Goal: Information Seeking & Learning: Check status

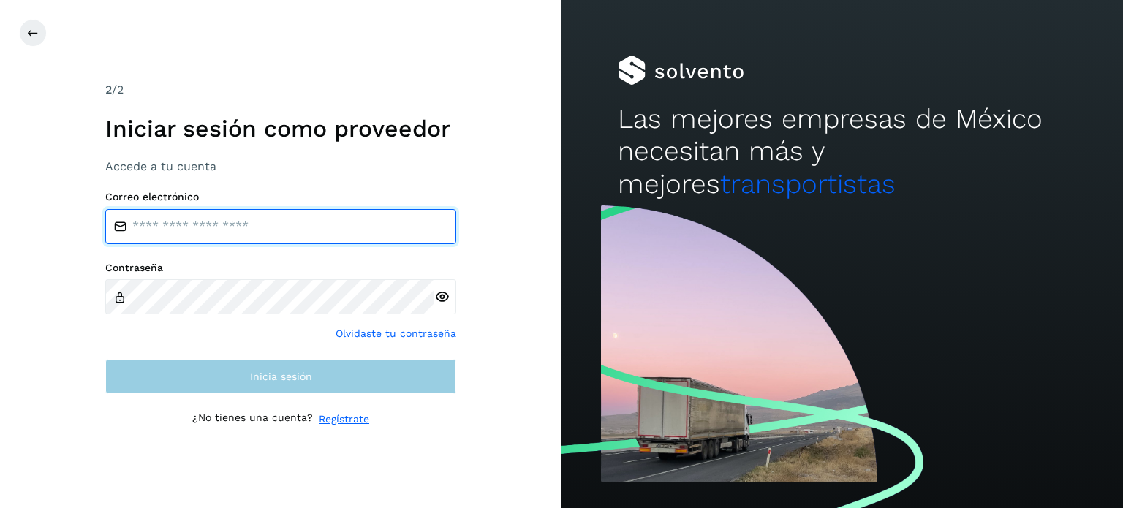
type input "**********"
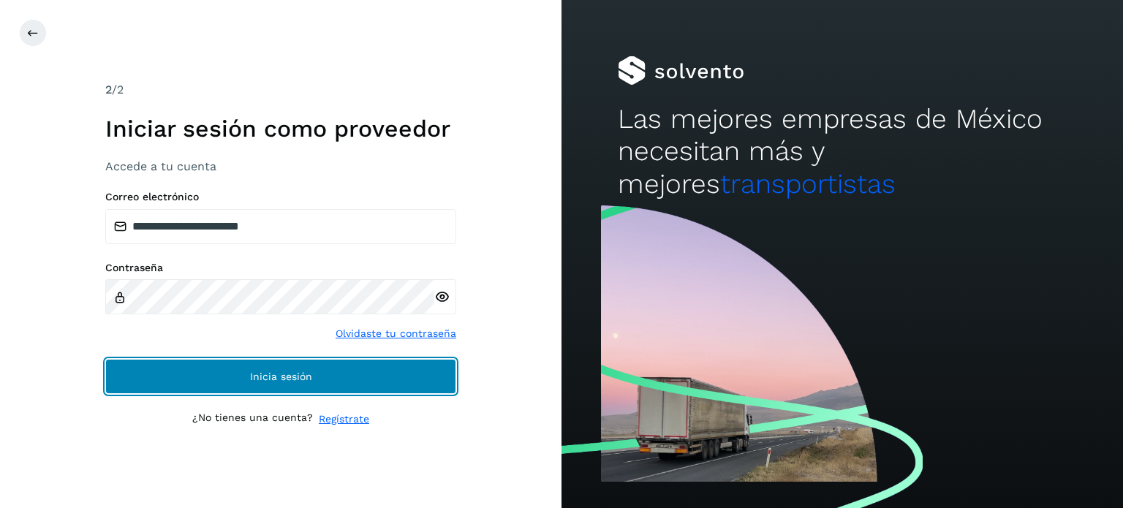
click at [243, 377] on button "Inicia sesión" at bounding box center [280, 376] width 351 height 35
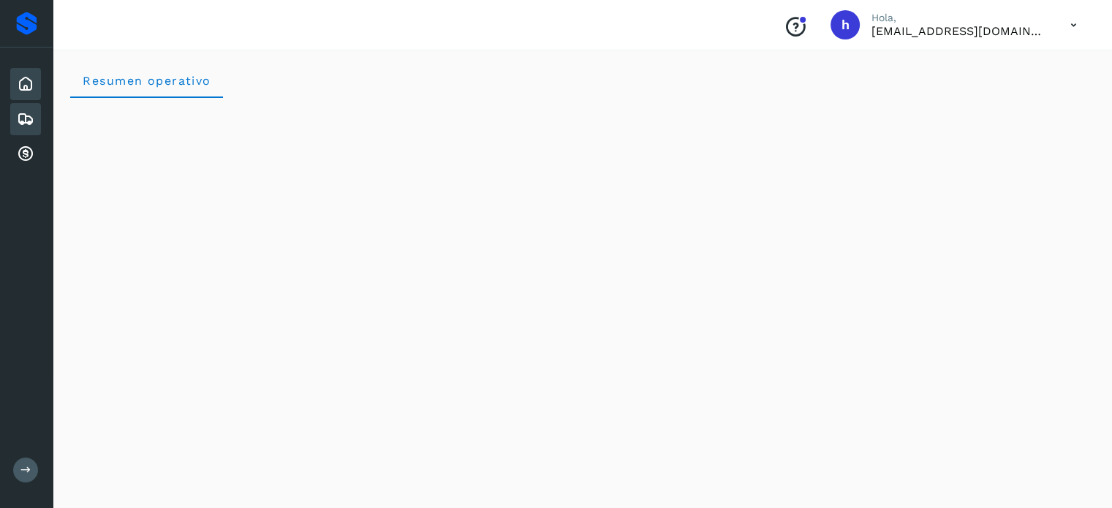
click at [27, 119] on icon at bounding box center [26, 119] width 18 height 18
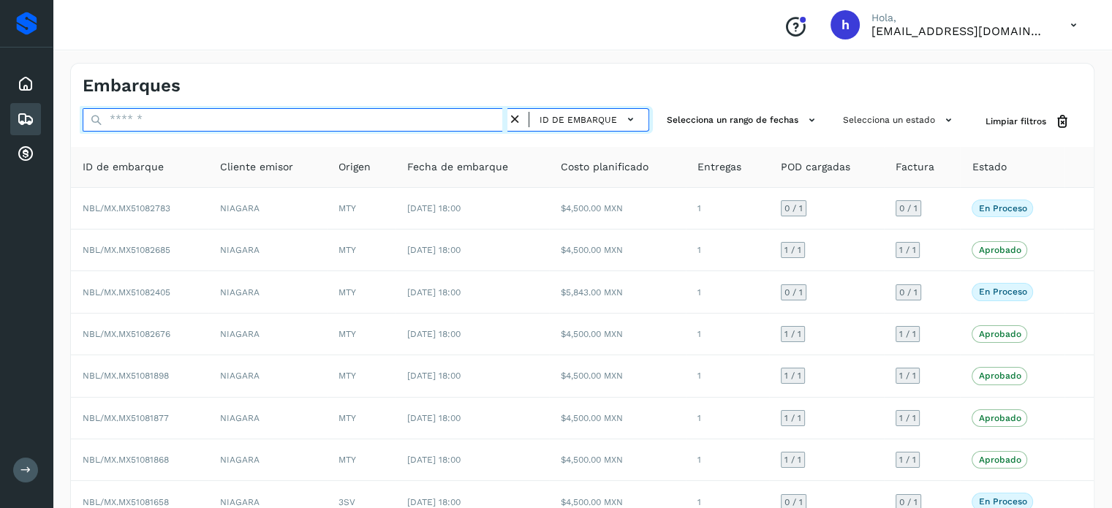
click at [225, 116] on input "text" at bounding box center [295, 119] width 425 height 23
paste input "**********"
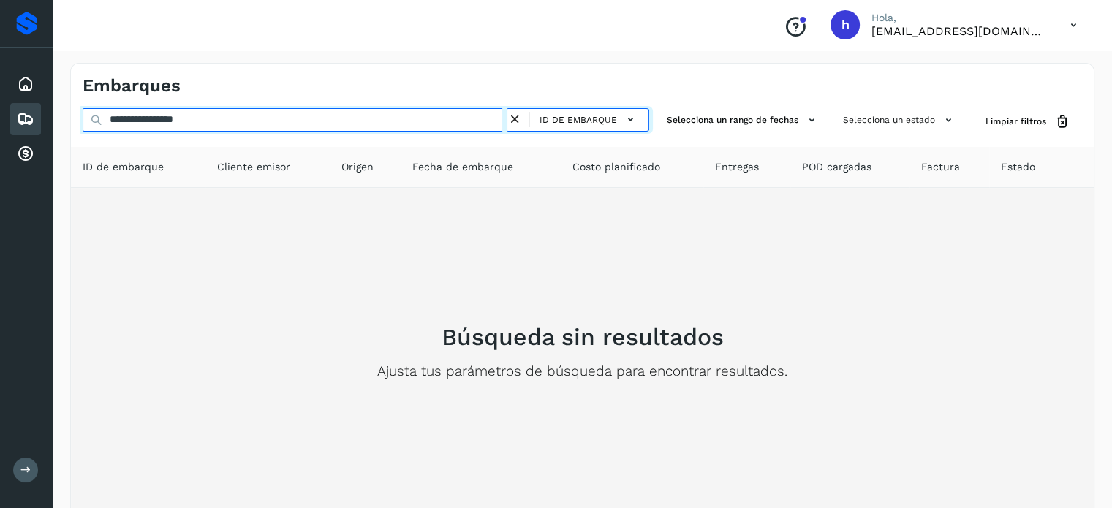
type input "**********"
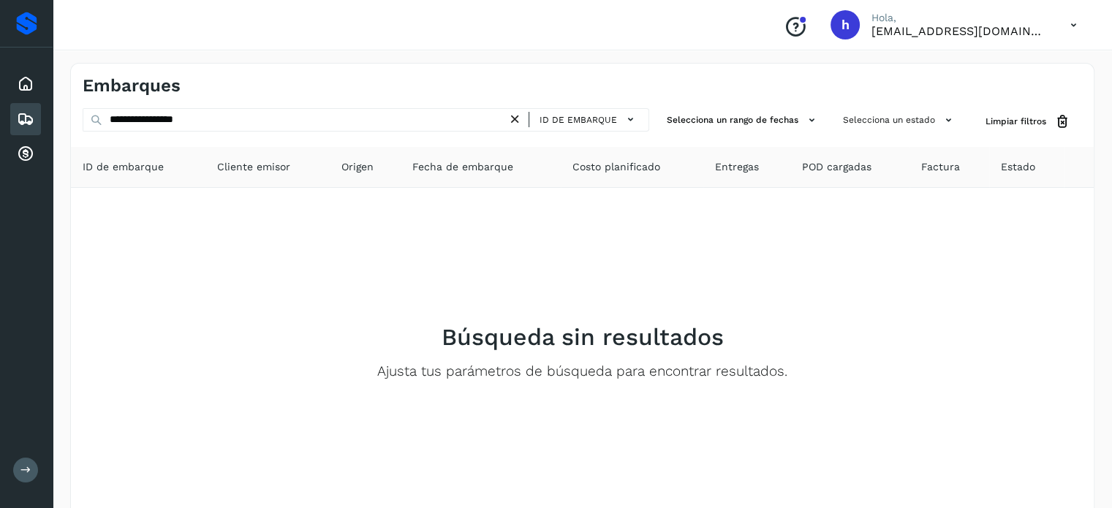
click at [525, 122] on div "ID de embarque" at bounding box center [583, 119] width 120 height 21
click at [519, 122] on icon at bounding box center [515, 119] width 15 height 15
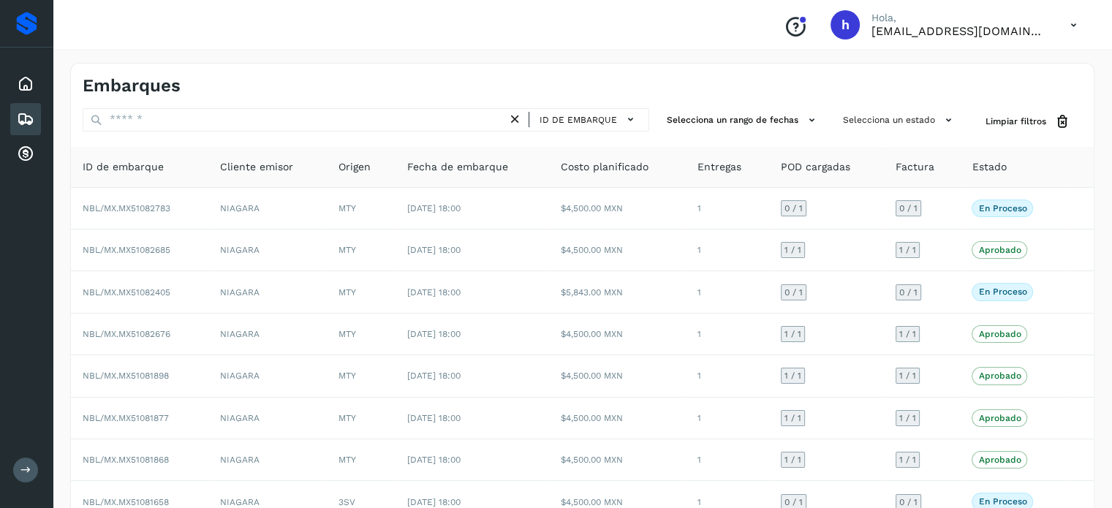
click at [628, 80] on div "Embarques" at bounding box center [582, 80] width 1023 height 33
click at [622, 81] on div "Embarques" at bounding box center [582, 80] width 1023 height 33
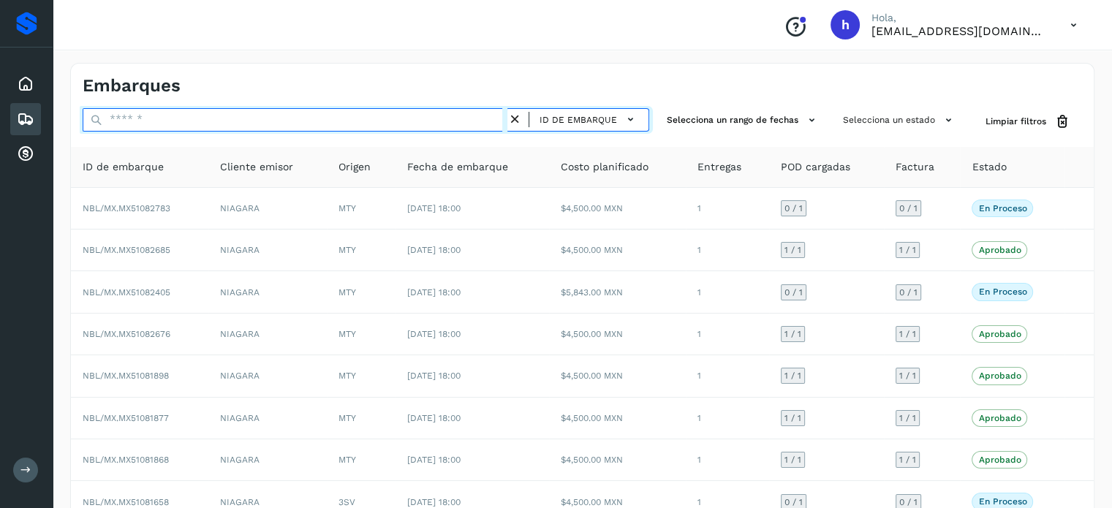
click at [419, 110] on input "text" at bounding box center [295, 119] width 425 height 23
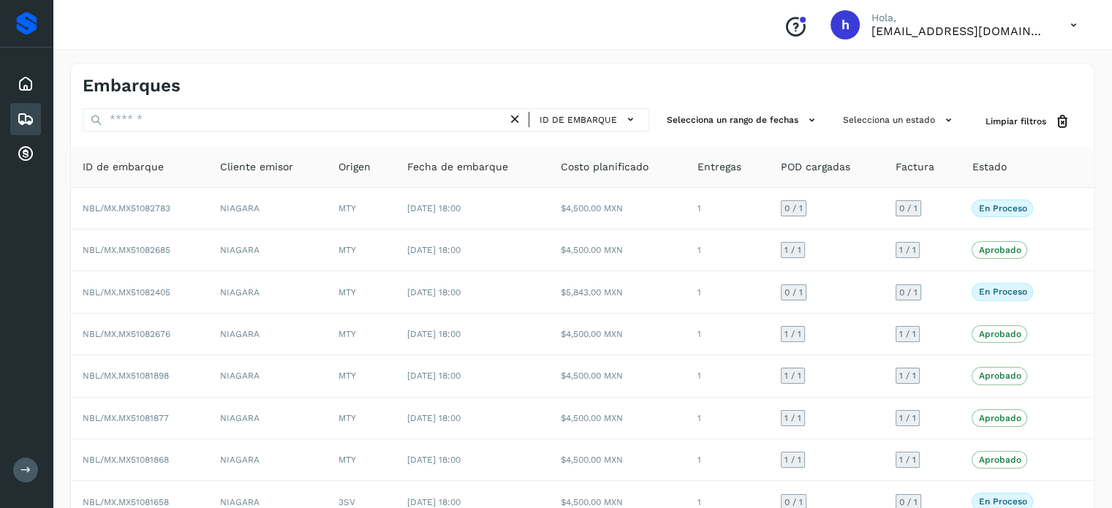
click at [410, 88] on div "Embarques" at bounding box center [333, 85] width 500 height 21
click at [869, 116] on button "Selecciona un estado" at bounding box center [899, 120] width 125 height 24
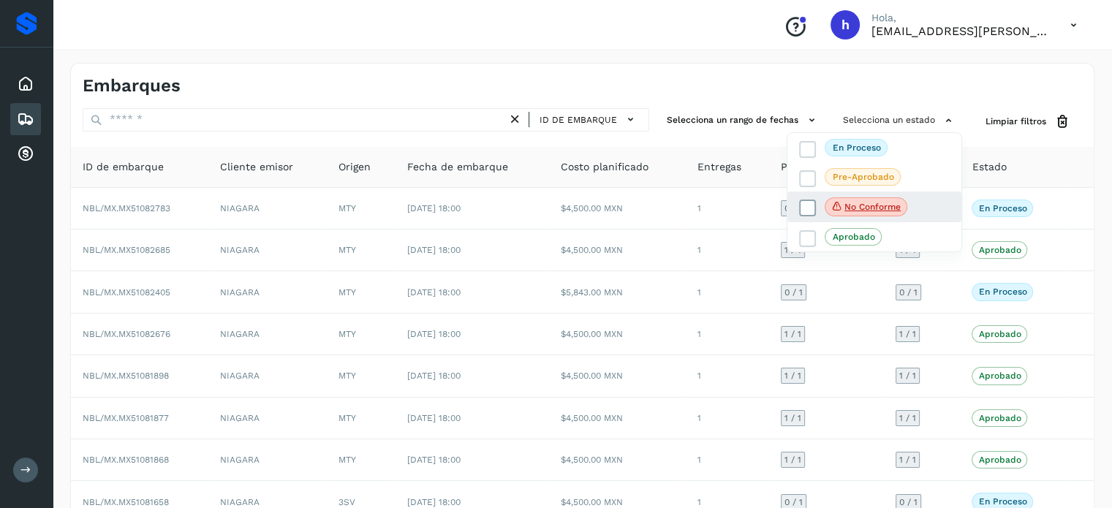
click at [802, 204] on icon at bounding box center [808, 208] width 15 height 15
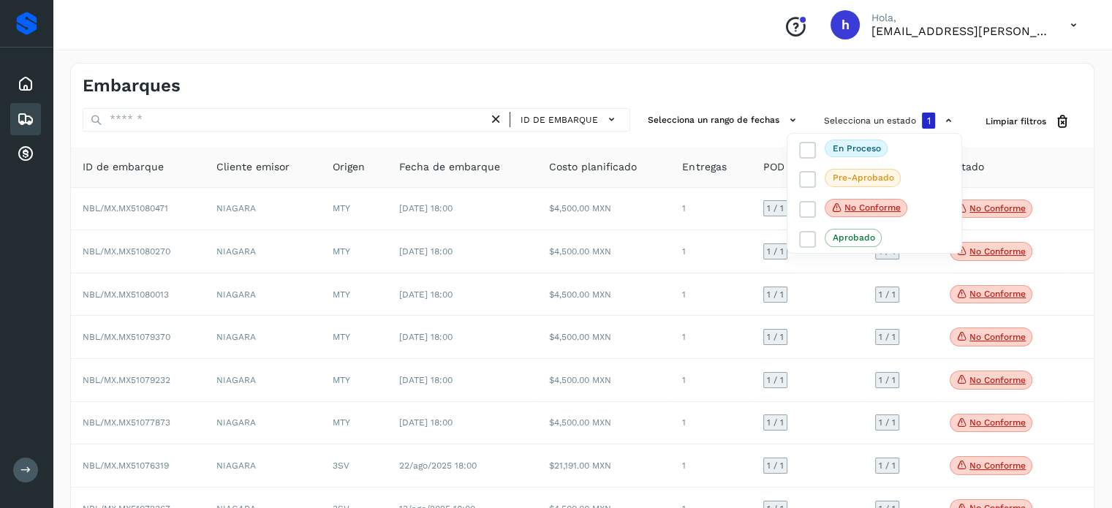
click at [764, 86] on div at bounding box center [556, 254] width 1112 height 508
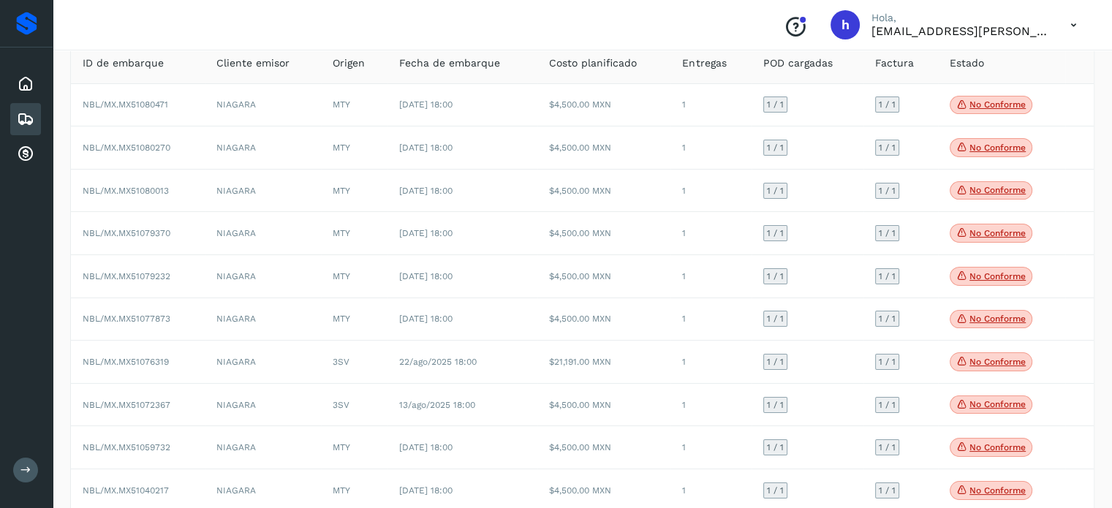
scroll to position [105, 0]
click at [601, 23] on div "Conoce nuestros beneficios [PERSON_NAME], [EMAIL_ADDRESS][PERSON_NAME][DOMAIN_N…" at bounding box center [583, 25] width 1060 height 50
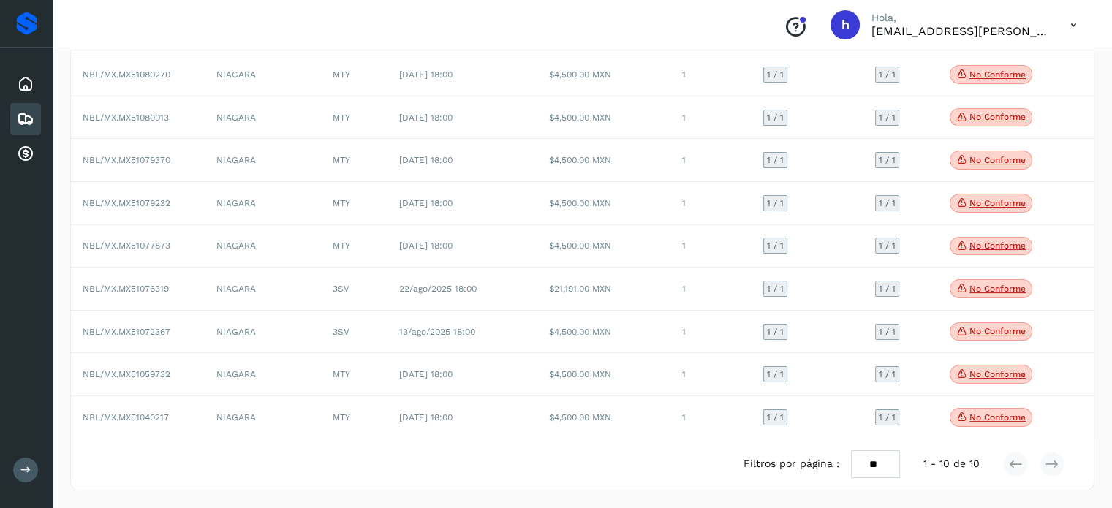
scroll to position [0, 0]
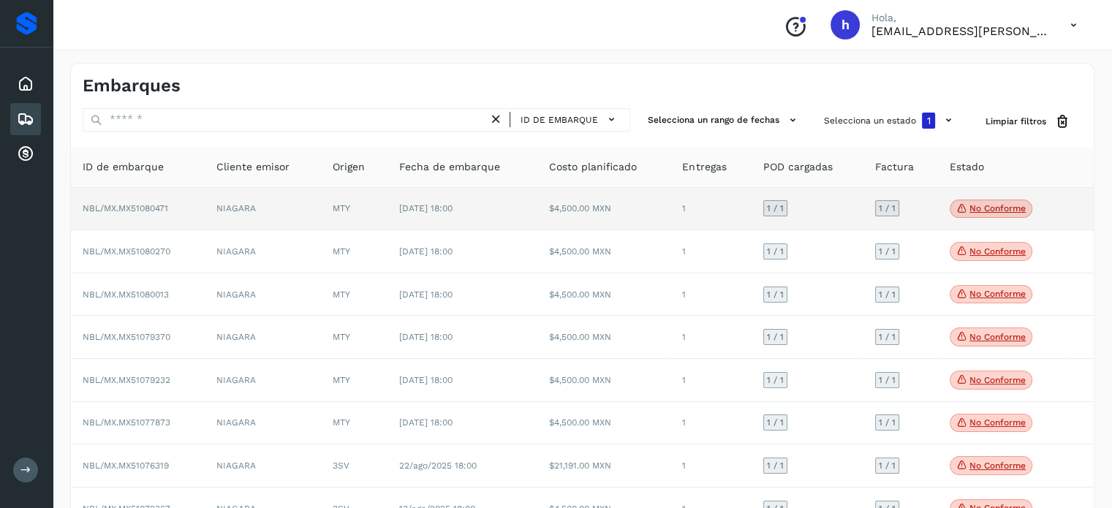
click at [979, 206] on p "No conforme" at bounding box center [998, 208] width 56 height 10
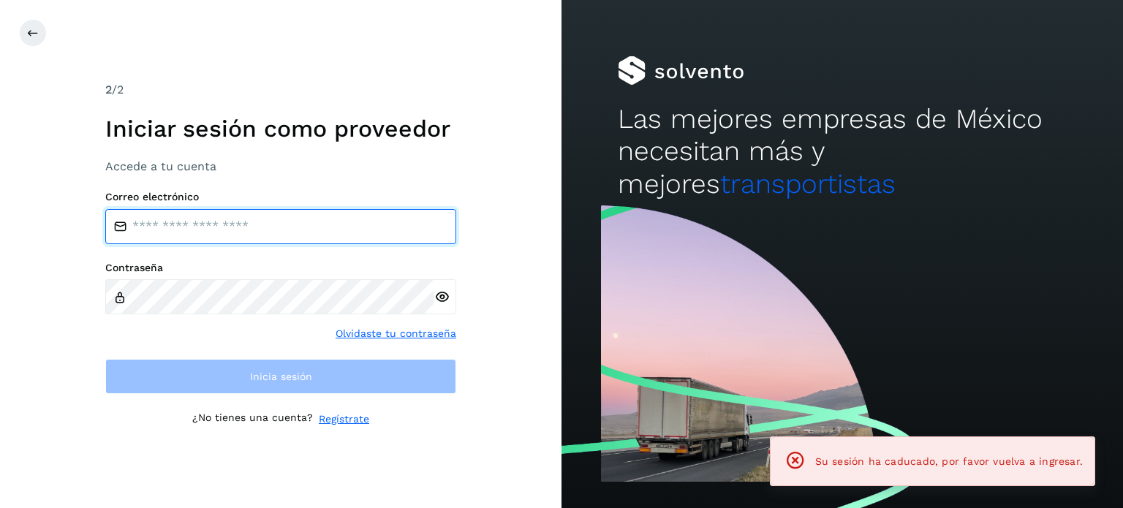
type input "**********"
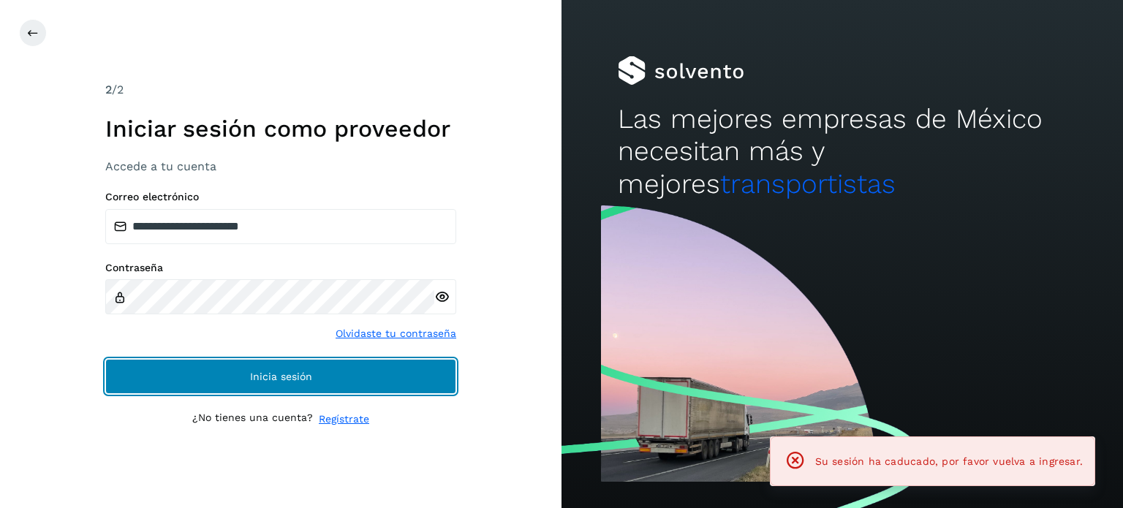
click at [325, 379] on button "Inicia sesión" at bounding box center [280, 376] width 351 height 35
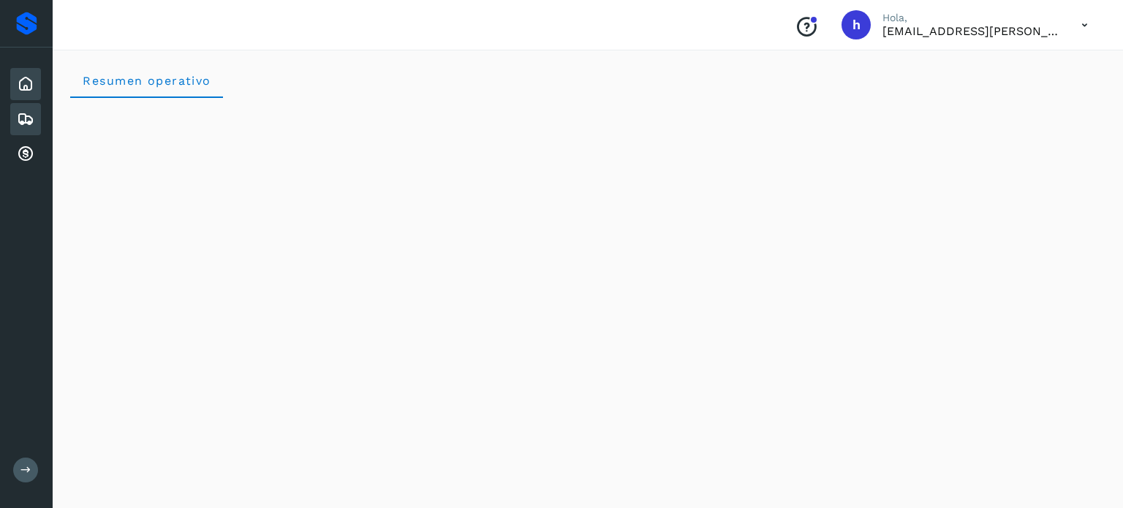
click at [26, 121] on icon at bounding box center [26, 119] width 18 height 18
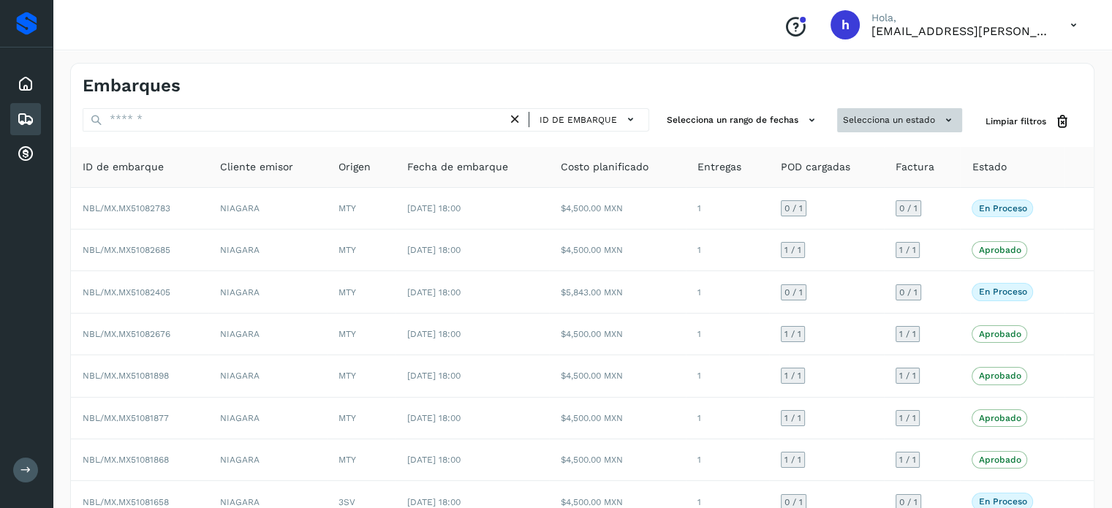
click at [927, 116] on button "Selecciona un estado" at bounding box center [899, 120] width 125 height 24
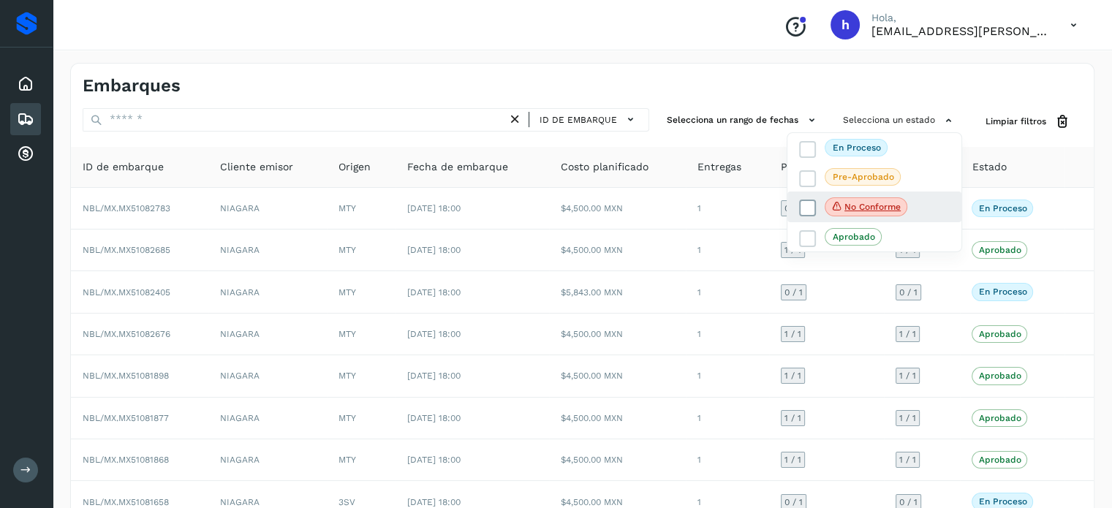
click at [807, 206] on icon at bounding box center [808, 208] width 15 height 15
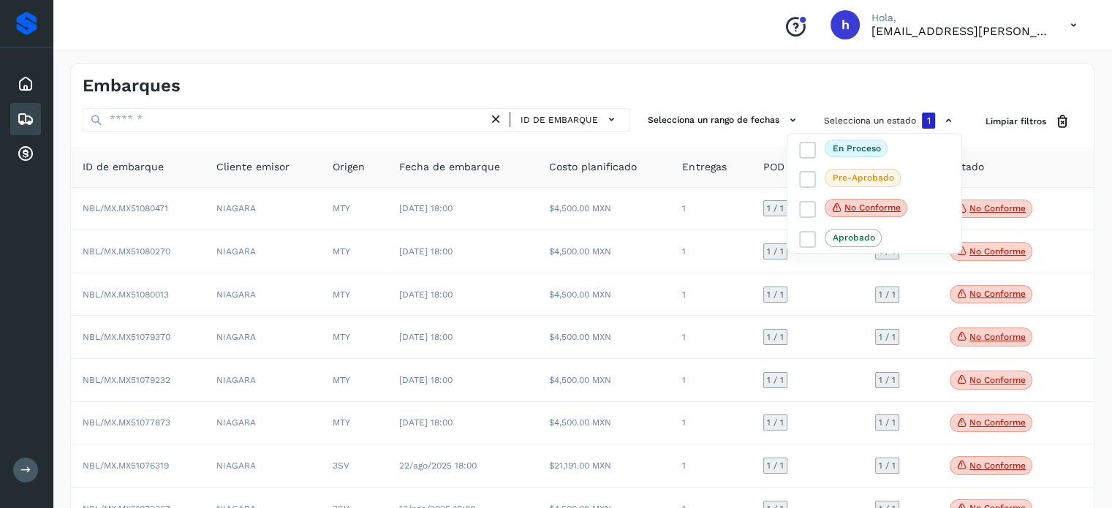
click at [737, 87] on div at bounding box center [556, 254] width 1112 height 508
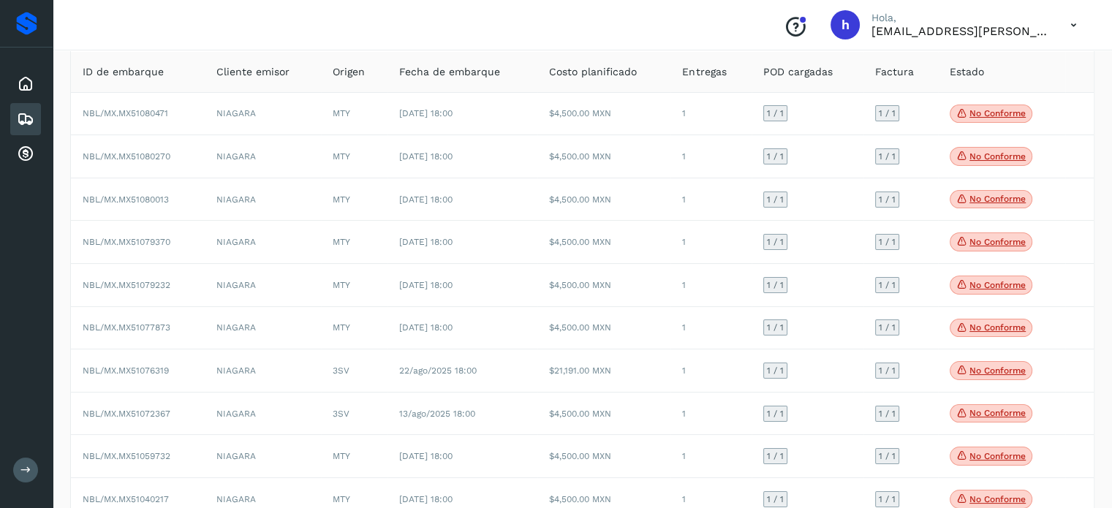
scroll to position [97, 0]
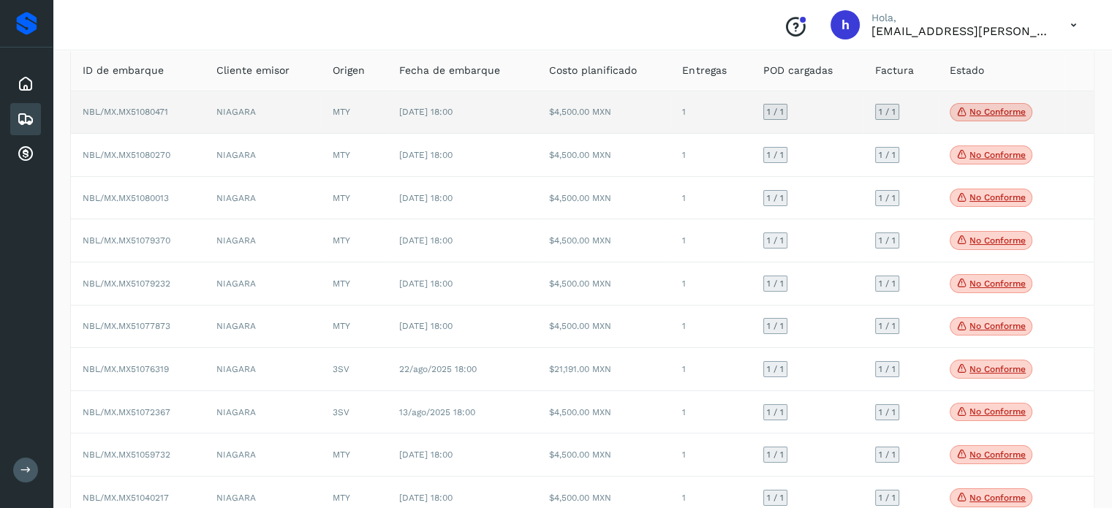
click at [1001, 104] on span "No conforme" at bounding box center [991, 112] width 83 height 19
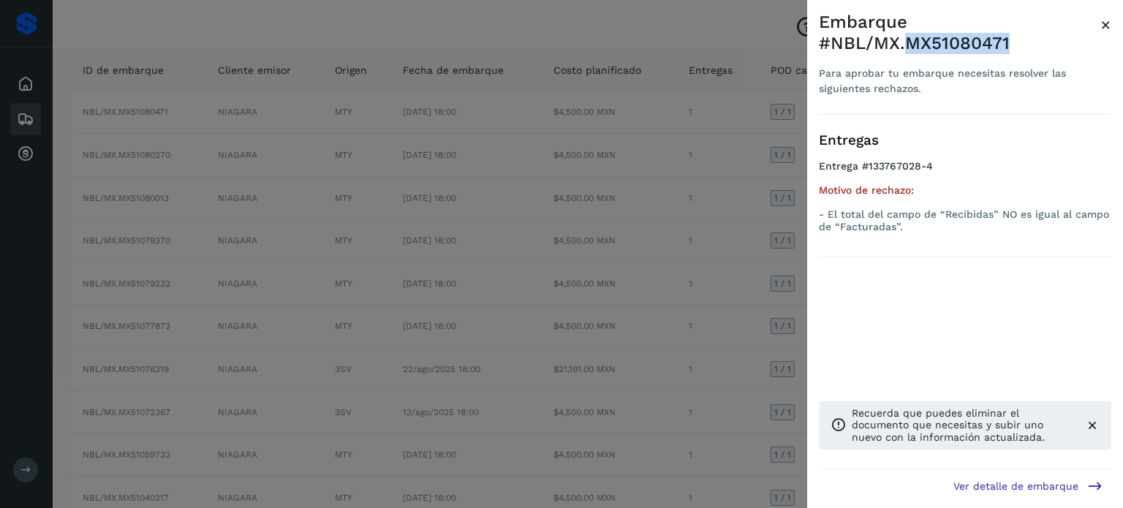
drag, startPoint x: 908, startPoint y: 40, endPoint x: 1017, endPoint y: 45, distance: 109.8
click at [1017, 45] on div "Embarque #NBL/MX.MX51080471" at bounding box center [960, 33] width 282 height 42
copy div "MX51080471"
click at [1104, 26] on span "×" at bounding box center [1106, 25] width 11 height 20
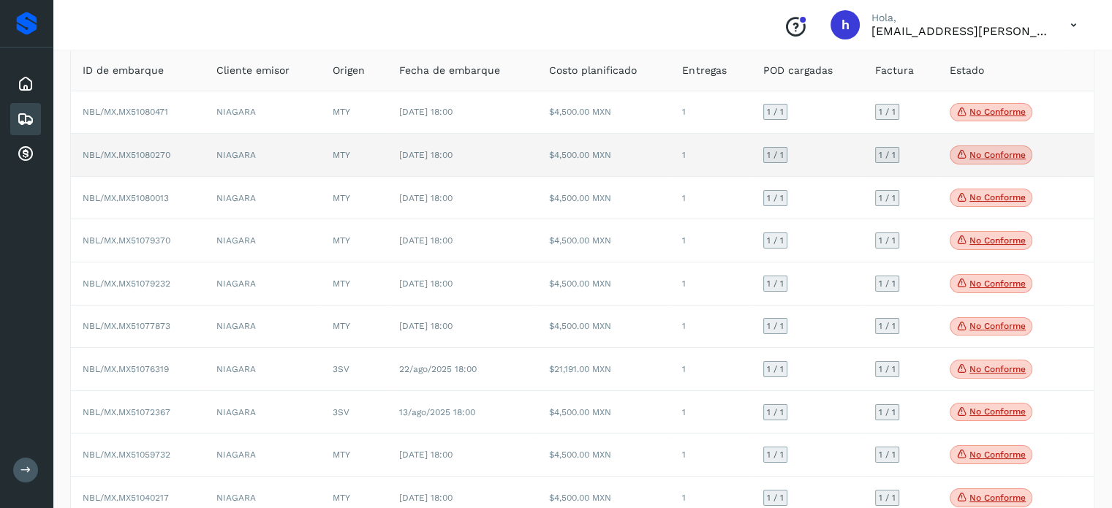
click at [975, 152] on p "No conforme" at bounding box center [998, 155] width 56 height 10
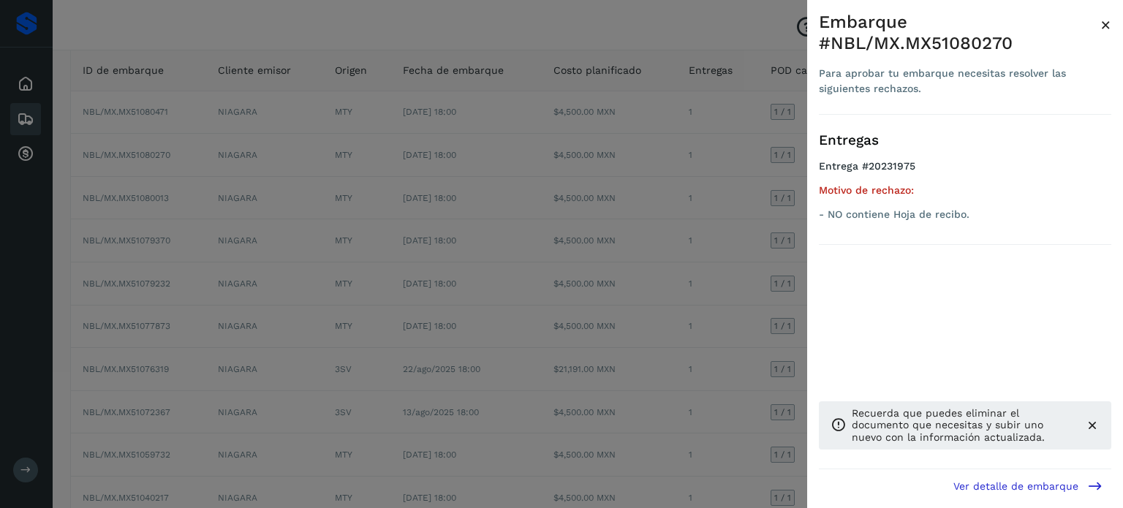
click at [968, 42] on div "Embarque #NBL/MX.MX51080270" at bounding box center [960, 33] width 282 height 42
copy div "MX51080270"
click at [1106, 27] on span "×" at bounding box center [1106, 25] width 11 height 20
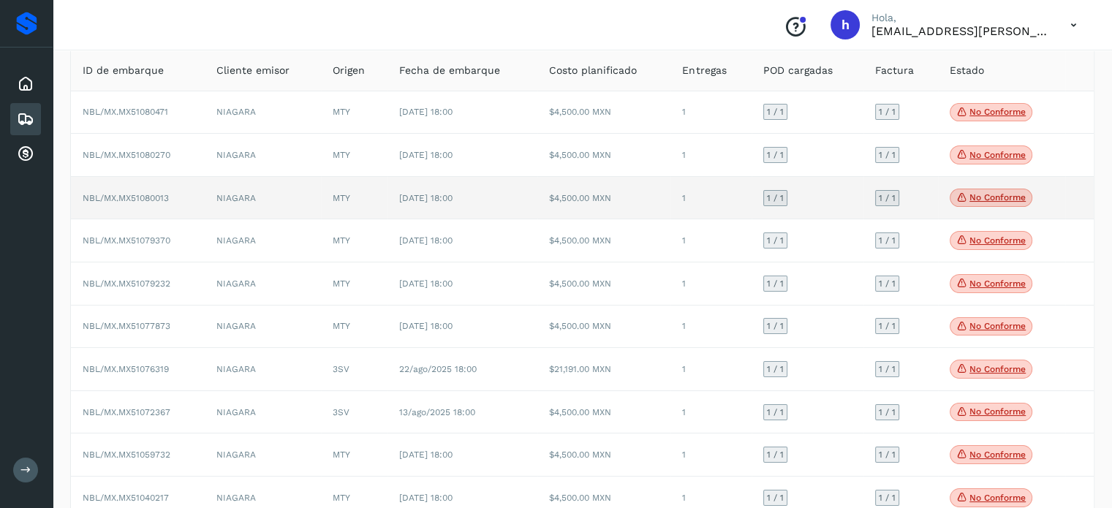
click at [993, 195] on p "No conforme" at bounding box center [998, 197] width 56 height 10
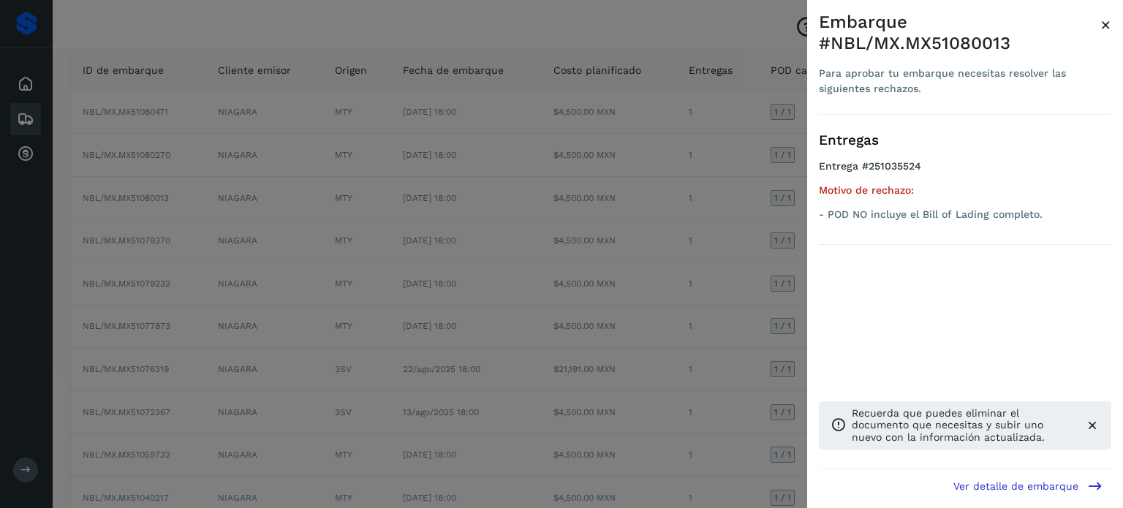
click at [962, 38] on div "Embarque #NBL/MX.MX51080013" at bounding box center [960, 33] width 282 height 42
copy div "MX51080013"
click at [1103, 23] on span "×" at bounding box center [1106, 25] width 11 height 20
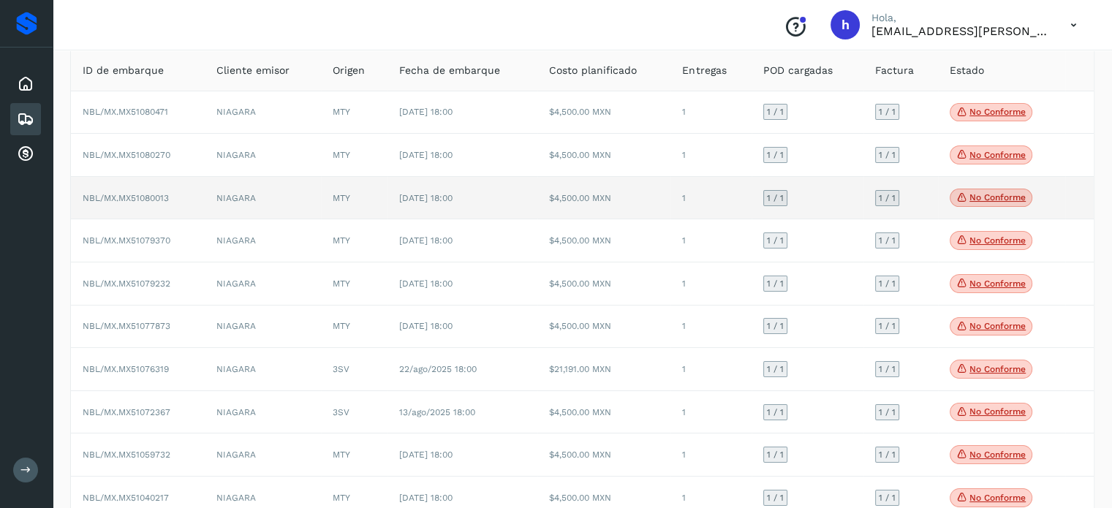
click at [199, 196] on td "NBL/MX.MX51080013" at bounding box center [138, 198] width 134 height 43
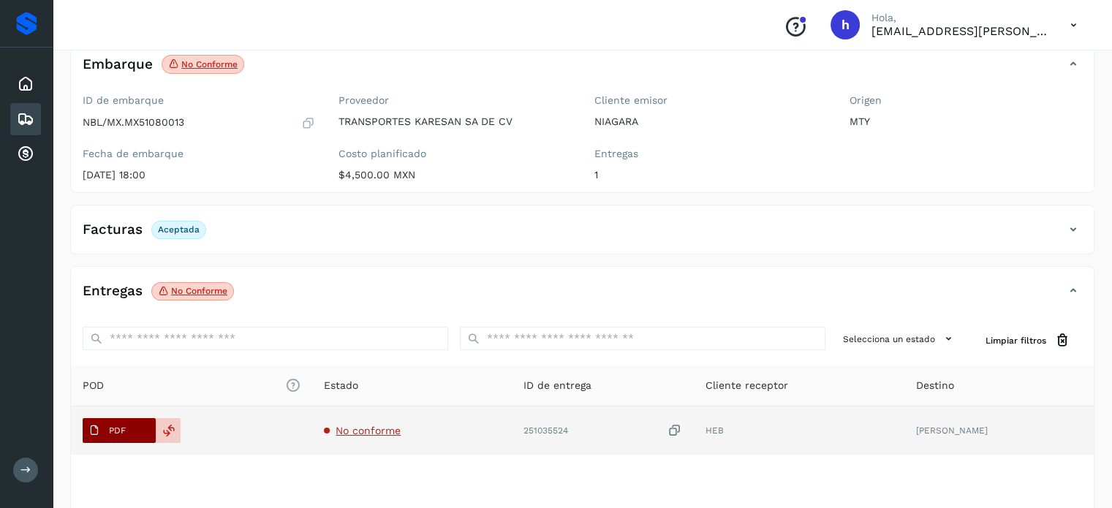
click at [118, 432] on p "PDF" at bounding box center [117, 431] width 17 height 10
click at [385, 434] on span "No conforme" at bounding box center [368, 431] width 65 height 12
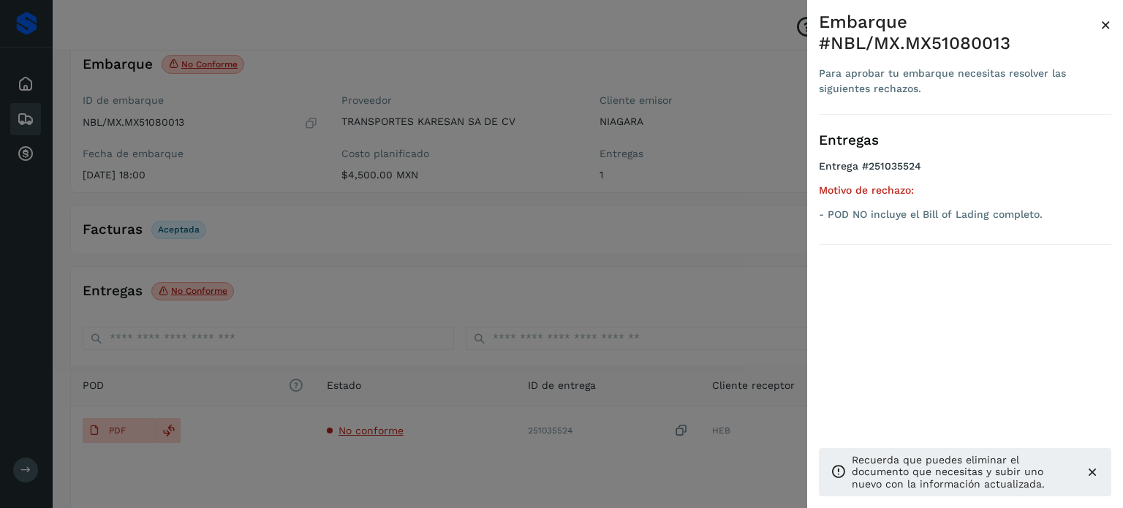
click at [554, 272] on div at bounding box center [561, 254] width 1123 height 508
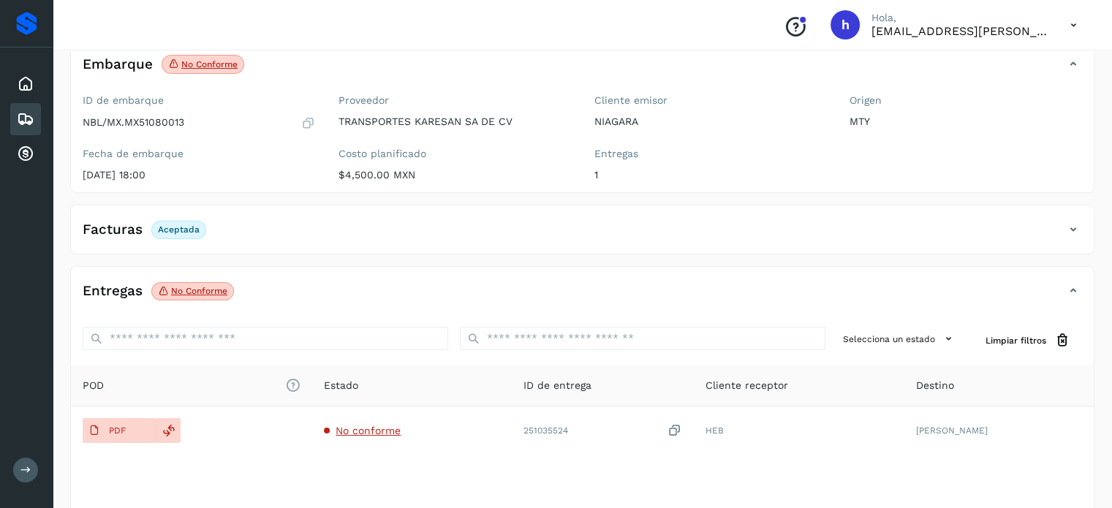
click at [330, 195] on div "✨ Muy pronto podrás gestionar todos tus accesorios desde esta misma página. Con…" at bounding box center [582, 284] width 1025 height 593
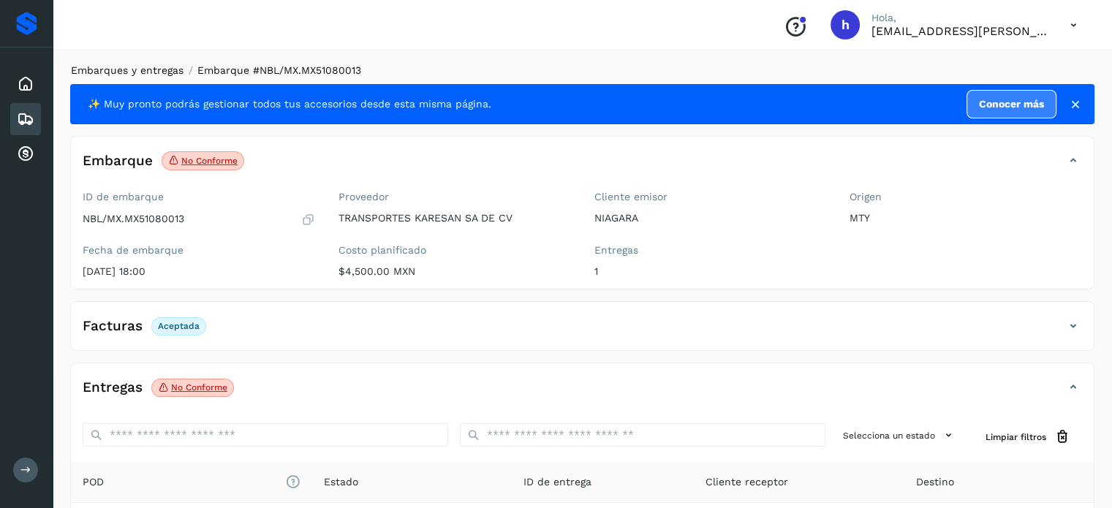
click at [138, 70] on link "Embarques y entregas" at bounding box center [127, 70] width 113 height 12
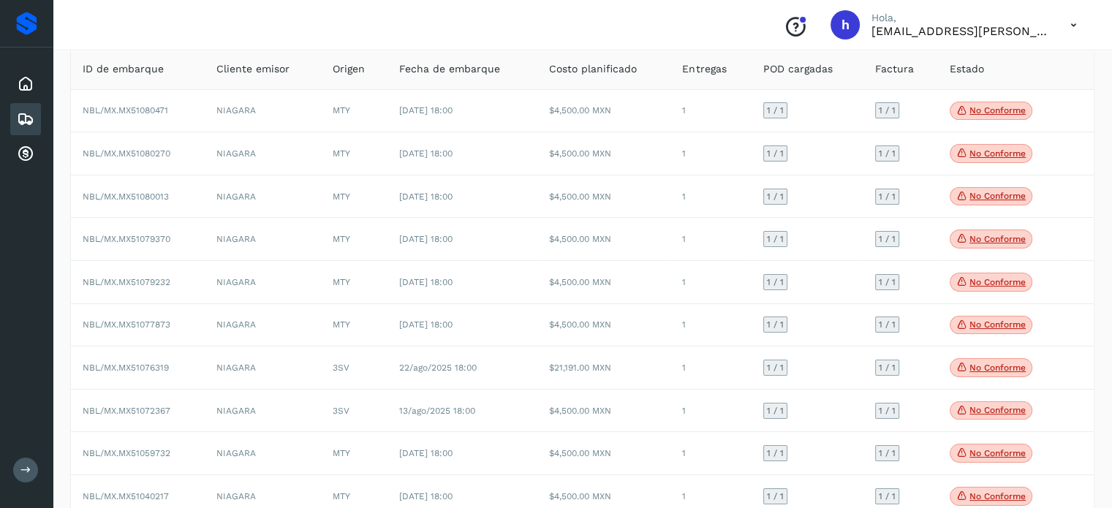
scroll to position [101, 0]
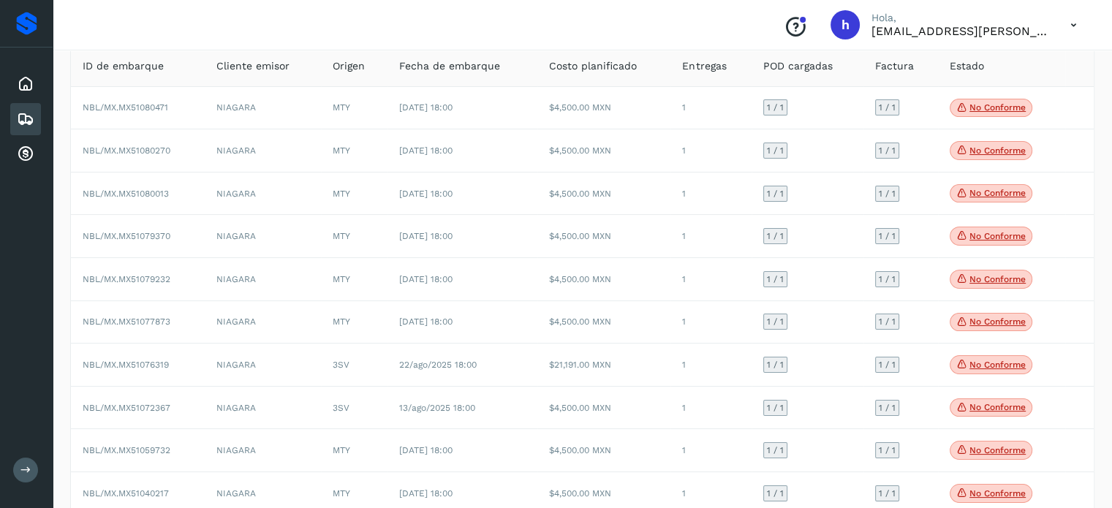
click at [20, 283] on div "Proveedores Inicio Embarques Cuentas por cobrar Salir" at bounding box center [26, 254] width 53 height 508
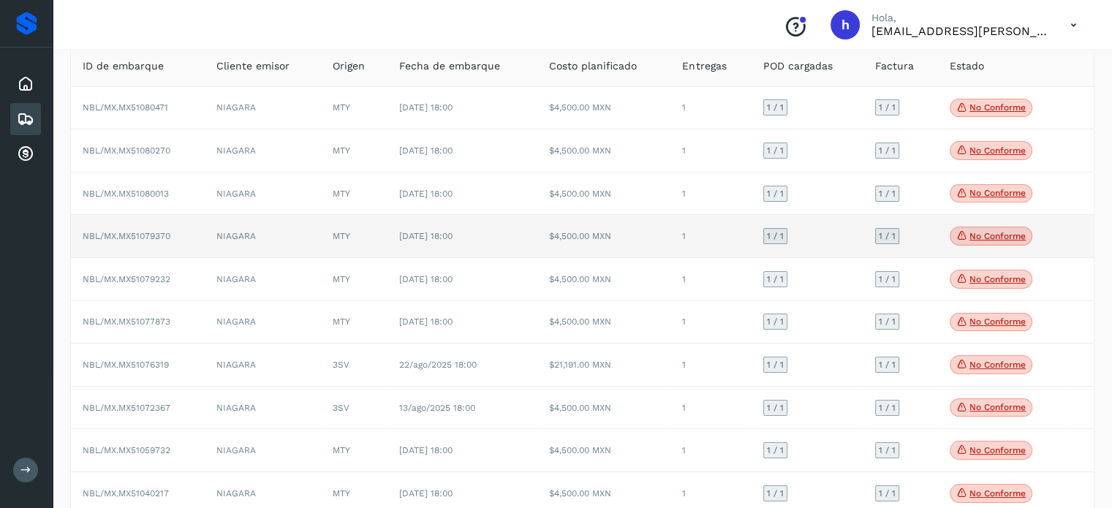
click at [977, 238] on p "No conforme" at bounding box center [998, 236] width 56 height 10
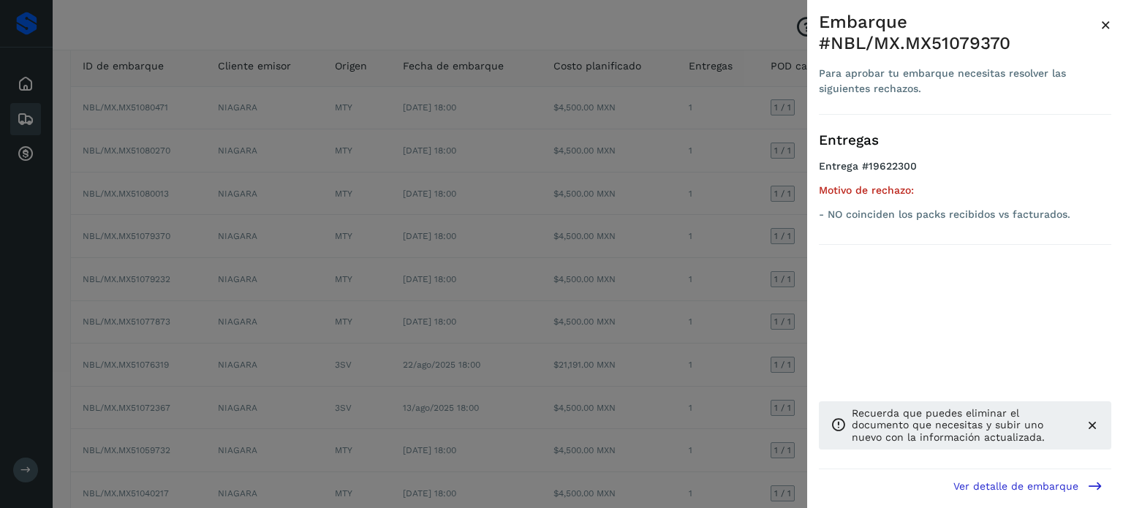
click at [1102, 23] on span "×" at bounding box center [1106, 25] width 11 height 20
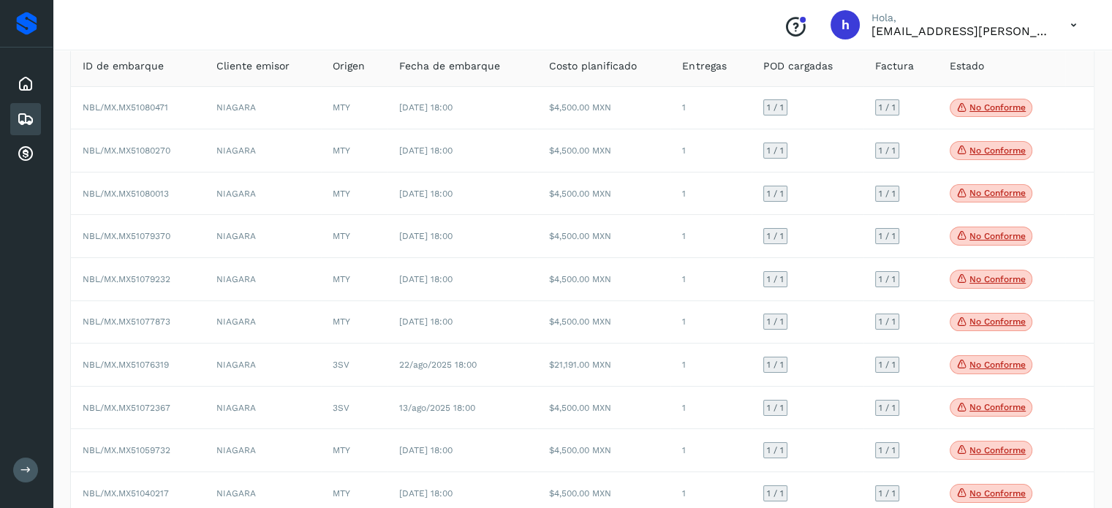
click at [0, 296] on div "Proveedores Inicio Embarques Cuentas por cobrar Salir" at bounding box center [26, 254] width 53 height 508
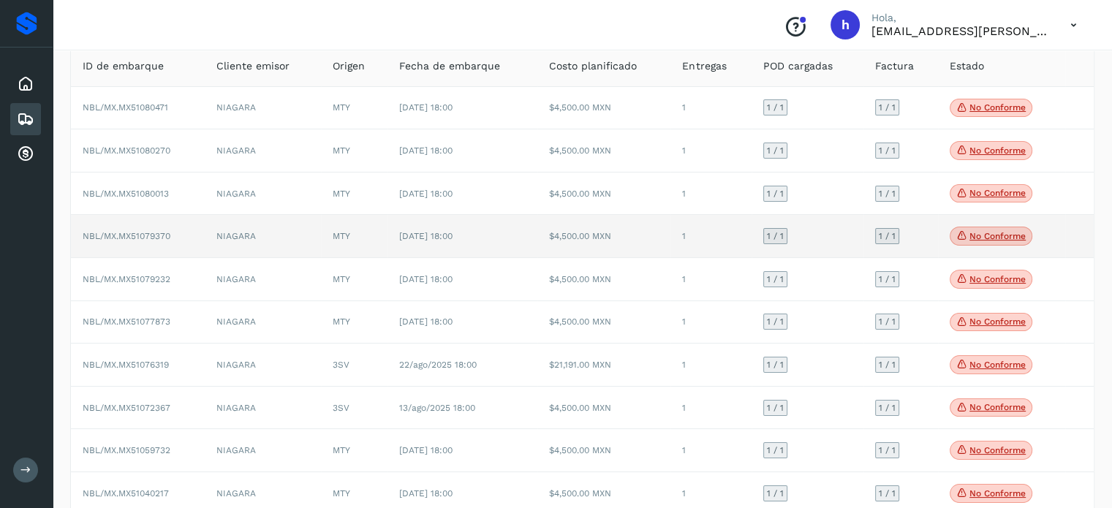
click at [971, 233] on p "No conforme" at bounding box center [998, 236] width 56 height 10
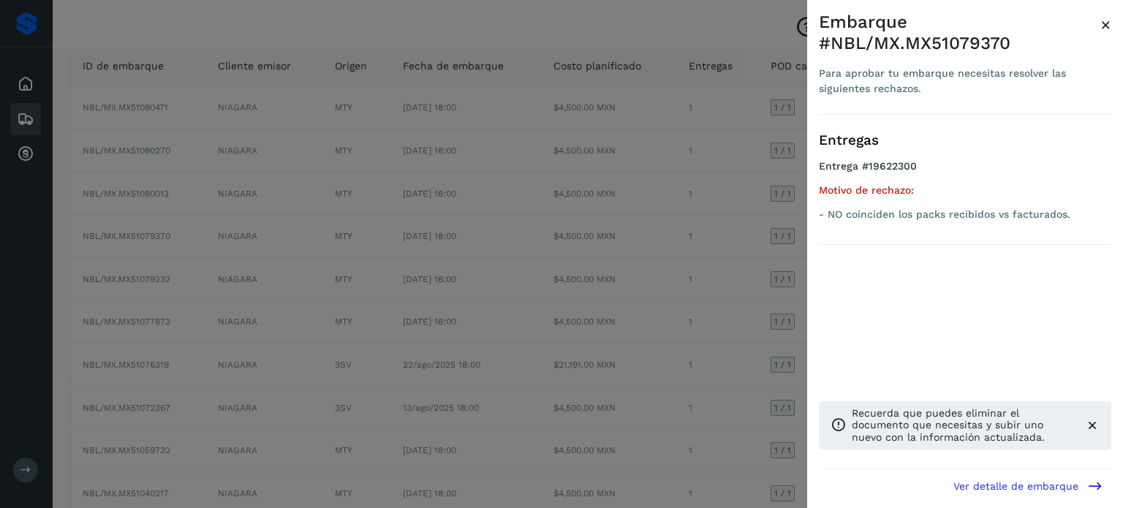
click at [941, 51] on div "Embarque #NBL/MX.MX51079370" at bounding box center [960, 33] width 282 height 42
copy div "MX51079370"
click at [1110, 29] on span "×" at bounding box center [1106, 25] width 11 height 20
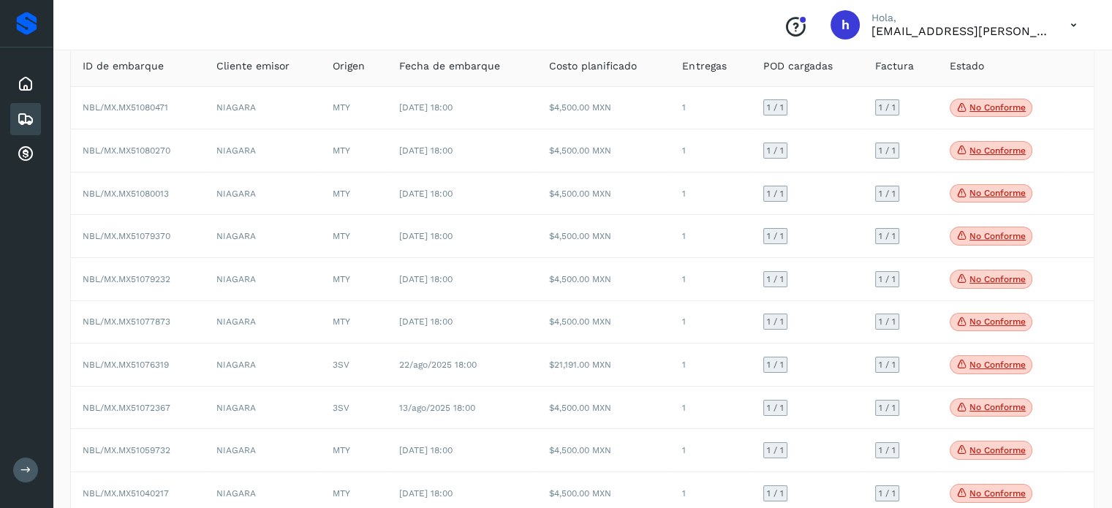
click at [0, 343] on div "Proveedores Inicio Embarques Cuentas por cobrar Salir" at bounding box center [26, 254] width 53 height 508
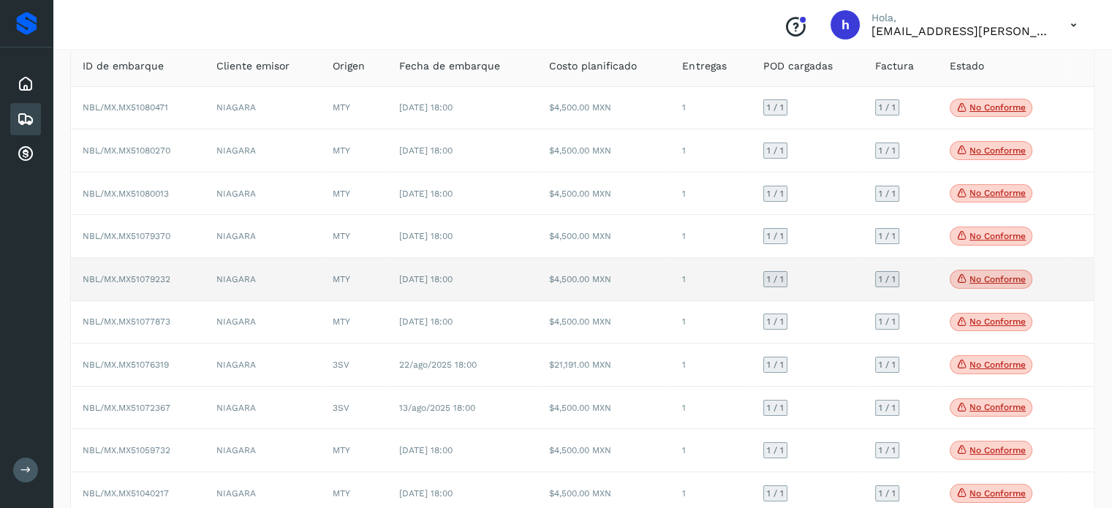
click at [983, 277] on p "No conforme" at bounding box center [998, 279] width 56 height 10
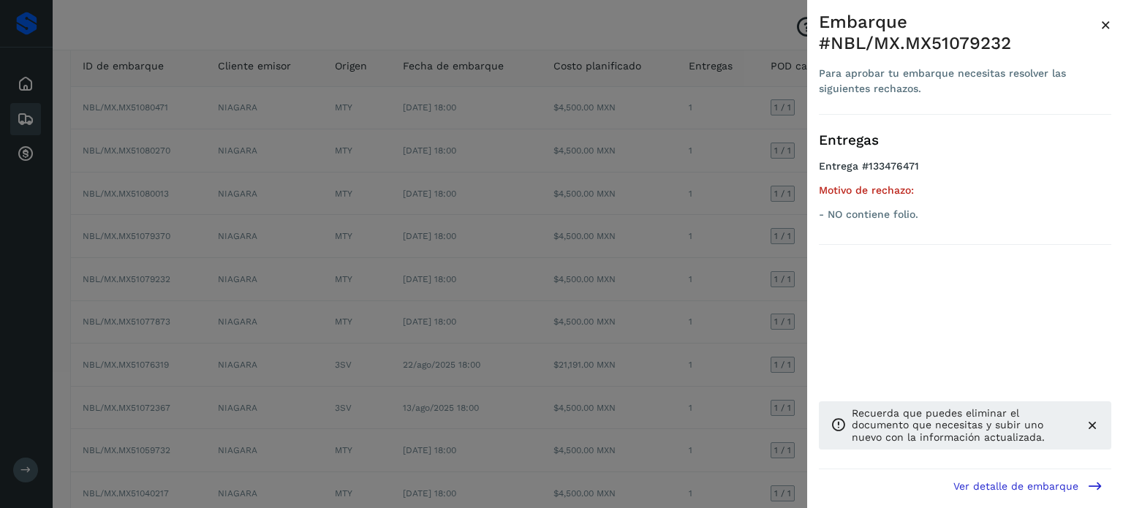
click at [951, 44] on div "Embarque #NBL/MX.MX51079232" at bounding box center [960, 33] width 282 height 42
copy div "MX51079232"
click at [1106, 21] on span "×" at bounding box center [1106, 25] width 11 height 20
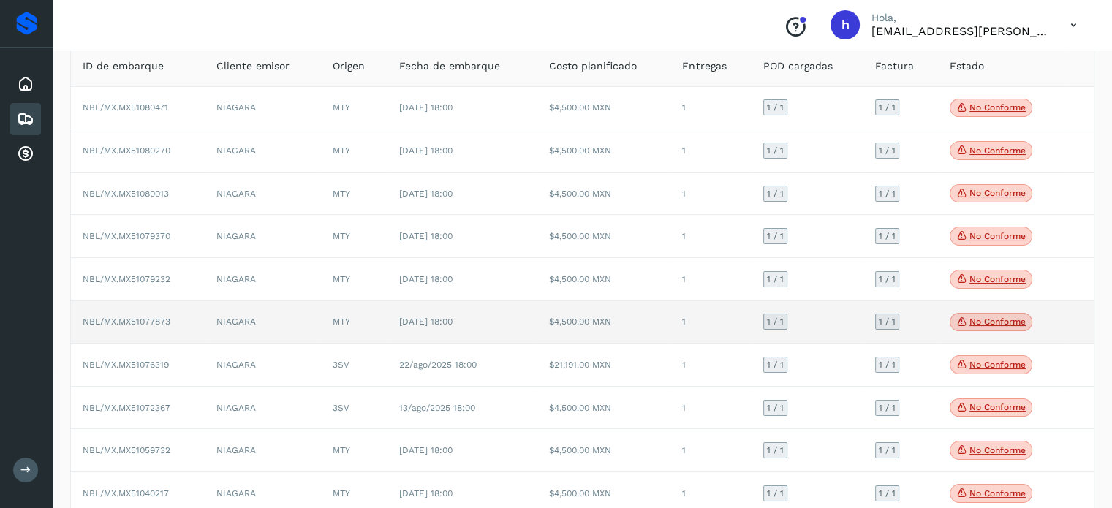
click at [1003, 321] on p "No conforme" at bounding box center [998, 322] width 56 height 10
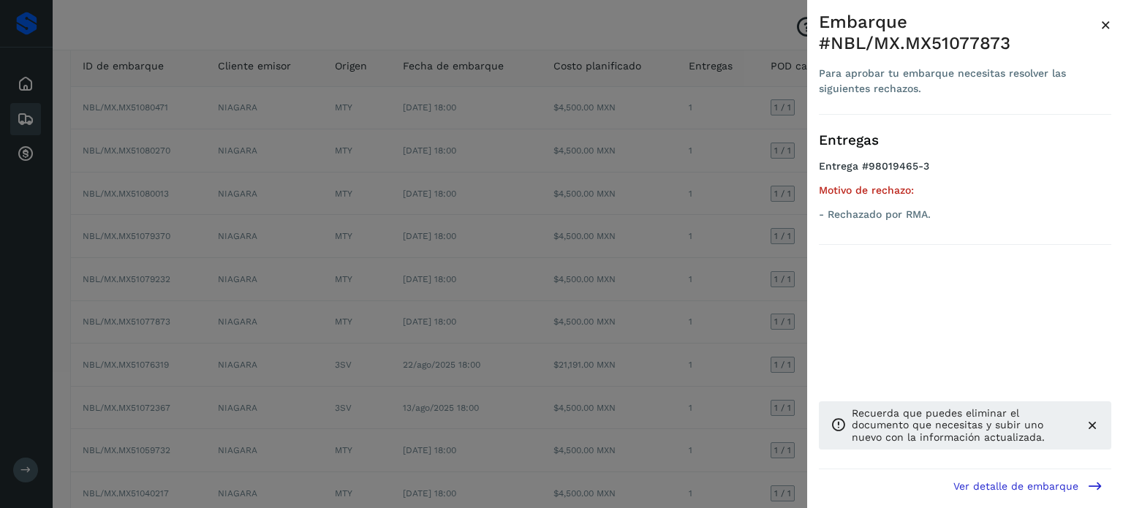
click at [982, 42] on div "Embarque #NBL/MX.MX51077873" at bounding box center [960, 33] width 282 height 42
copy div "MX51077873"
click at [1105, 25] on span "×" at bounding box center [1106, 25] width 11 height 20
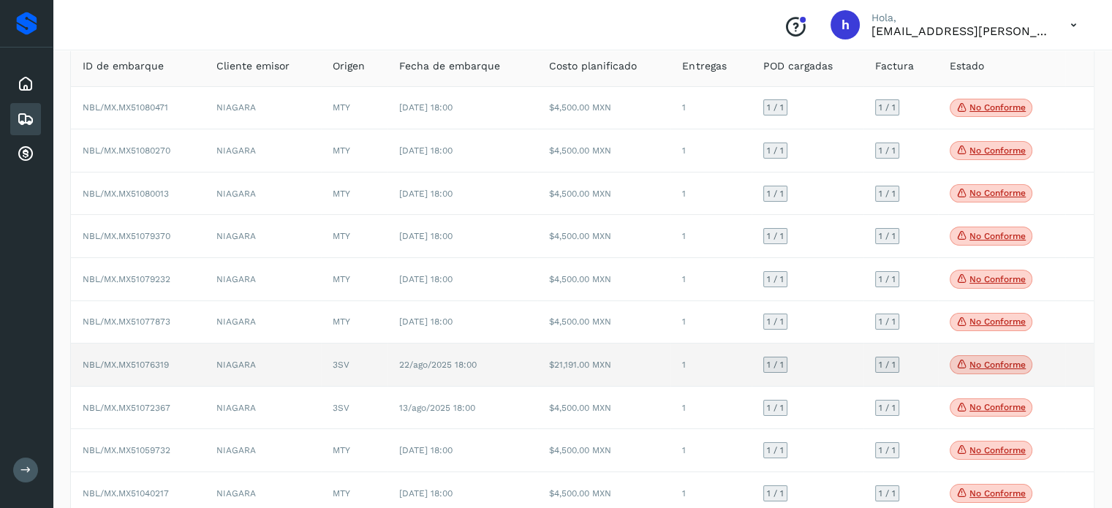
click at [998, 366] on p "No conforme" at bounding box center [998, 365] width 56 height 10
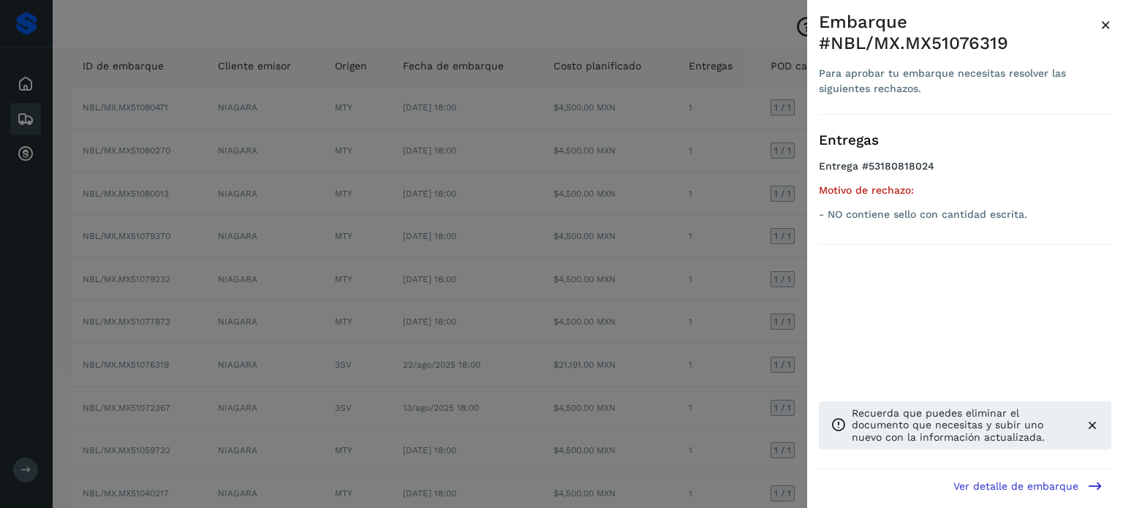
click at [1061, 17] on div "Embarque #NBL/MX.MX51076319" at bounding box center [960, 33] width 282 height 42
copy div "MX51076319"
click at [1104, 20] on span "×" at bounding box center [1106, 25] width 11 height 20
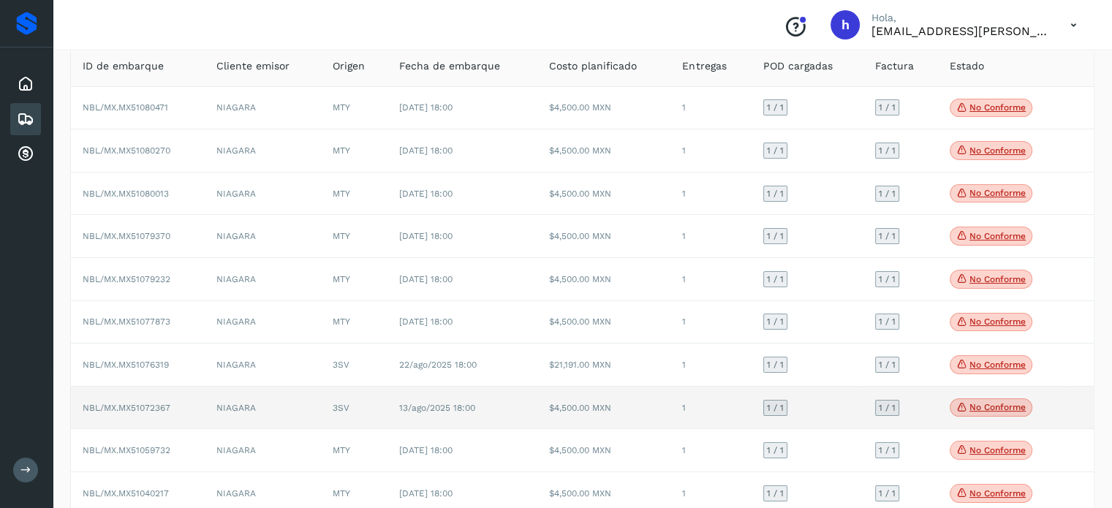
click at [992, 408] on p "No conforme" at bounding box center [998, 407] width 56 height 10
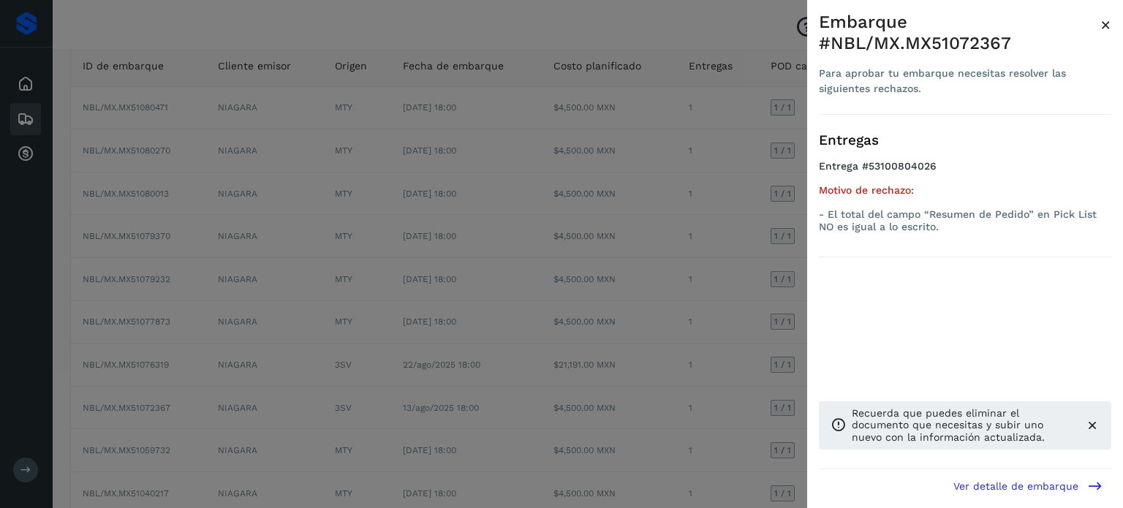
click at [970, 35] on div "Embarque #NBL/MX.MX51072367" at bounding box center [960, 33] width 282 height 42
copy div "MX51072367"
click at [1106, 18] on span "×" at bounding box center [1106, 25] width 11 height 20
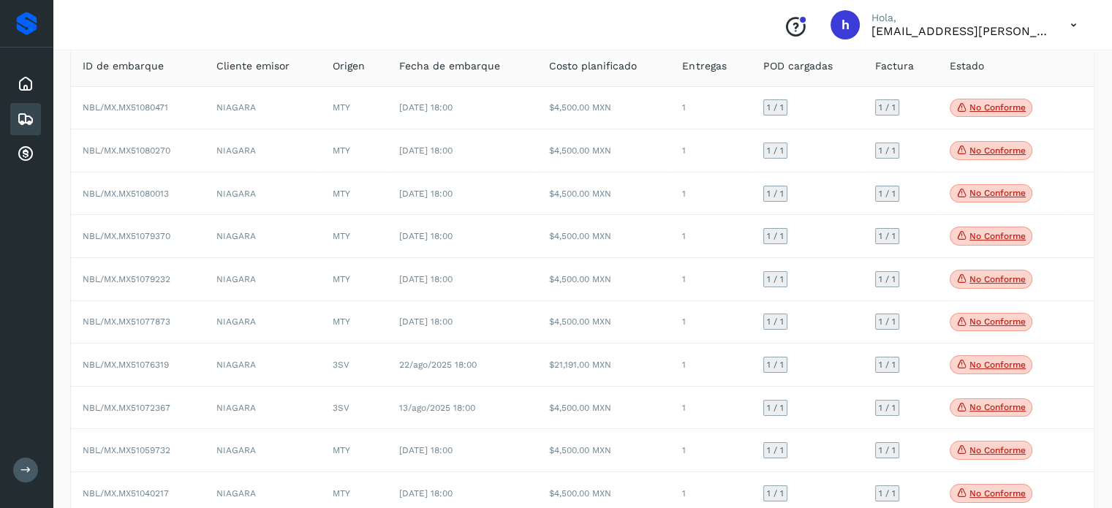
scroll to position [178, 0]
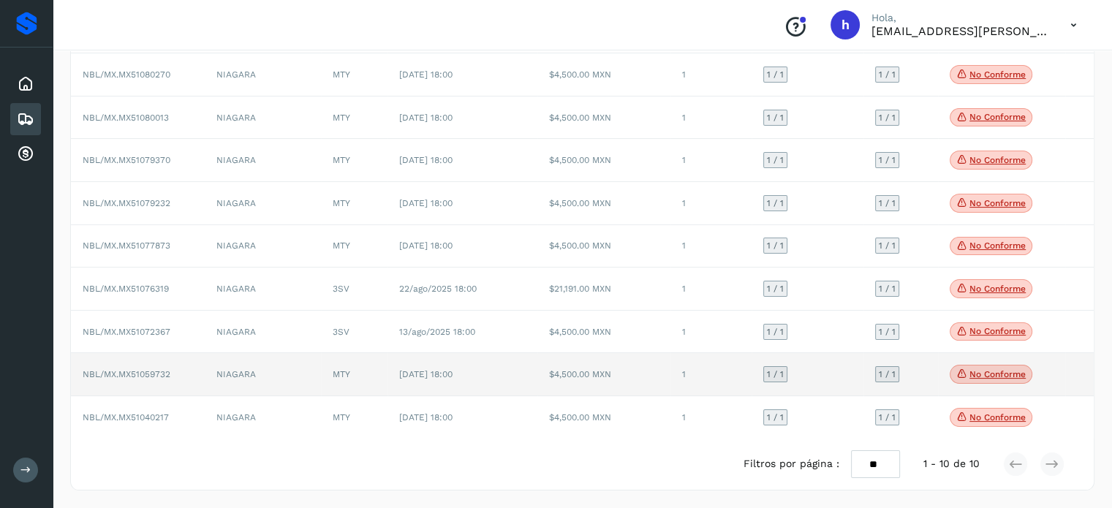
click at [1003, 373] on p "No conforme" at bounding box center [998, 374] width 56 height 10
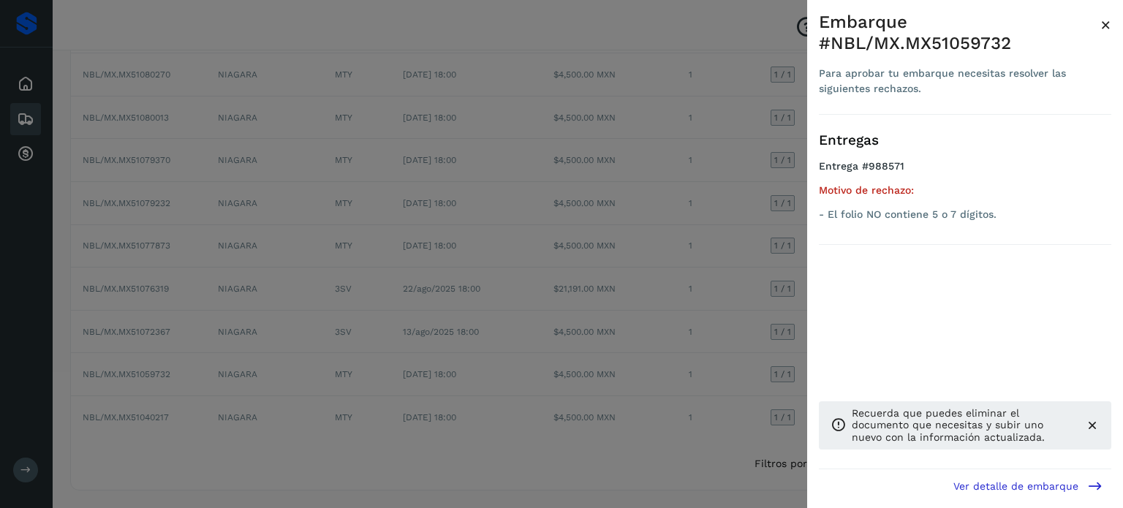
click at [971, 46] on div "Embarque #NBL/MX.MX51059732" at bounding box center [960, 33] width 282 height 42
copy div "MX51059732"
click at [1107, 28] on span "×" at bounding box center [1106, 25] width 11 height 20
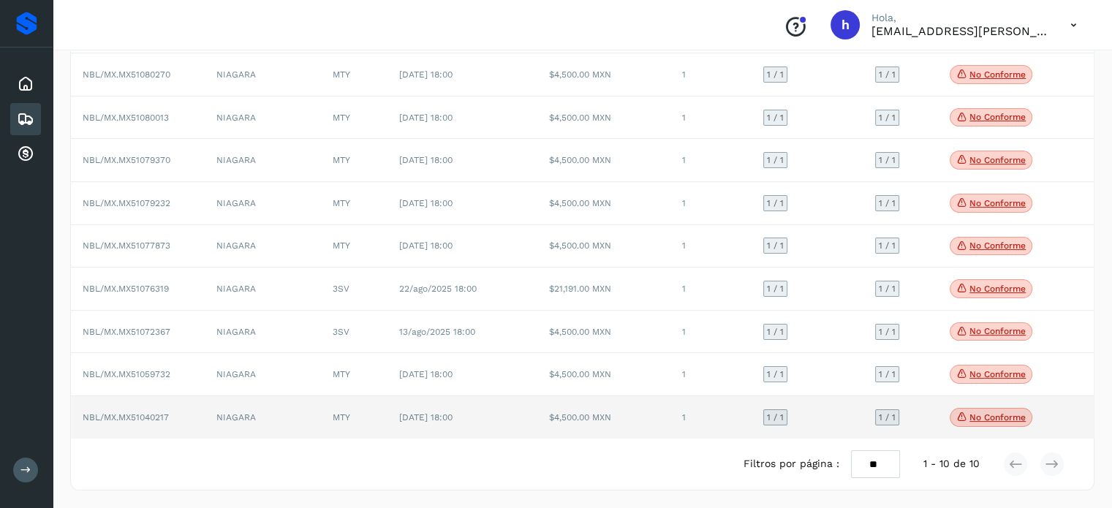
click at [992, 420] on p "No conforme" at bounding box center [998, 418] width 56 height 10
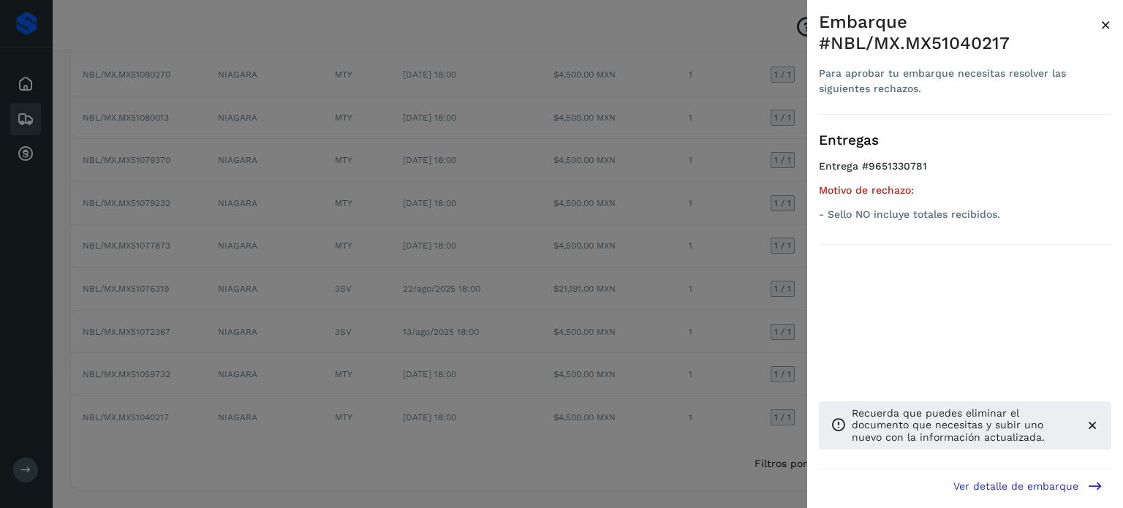
click at [974, 46] on div "Embarque #NBL/MX.MX51040217" at bounding box center [960, 33] width 282 height 42
copy div "MX51040217"
click at [1104, 29] on span "×" at bounding box center [1106, 25] width 11 height 20
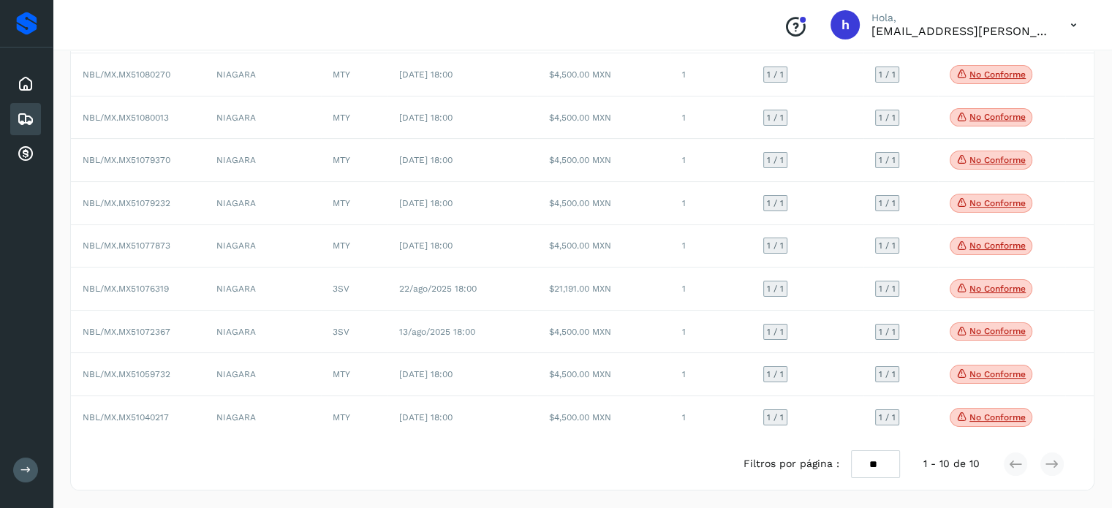
scroll to position [0, 0]
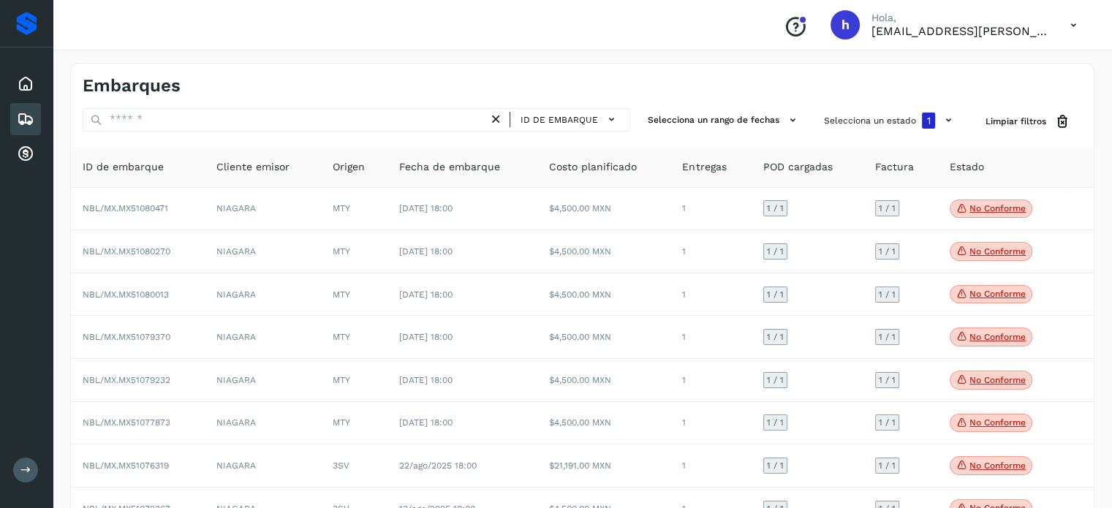
click at [441, 73] on div "Embarques" at bounding box center [582, 80] width 1023 height 33
